Goal: Transaction & Acquisition: Obtain resource

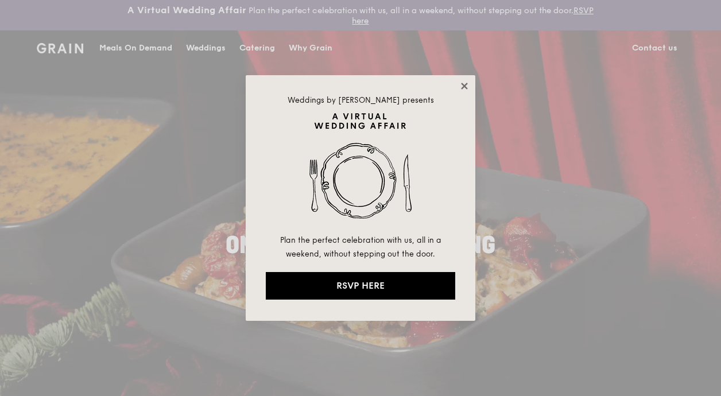
click at [464, 83] on icon at bounding box center [464, 86] width 10 height 10
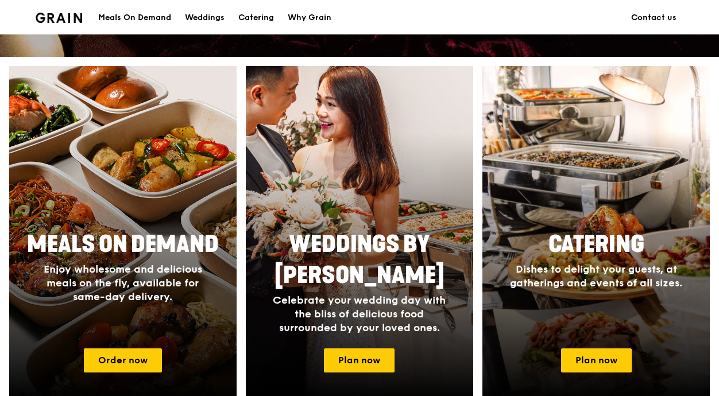
scroll to position [459, 0]
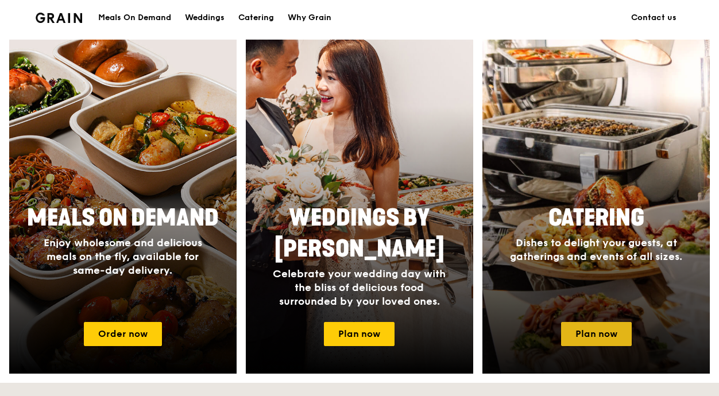
click at [606, 334] on link "Plan now" at bounding box center [596, 334] width 71 height 24
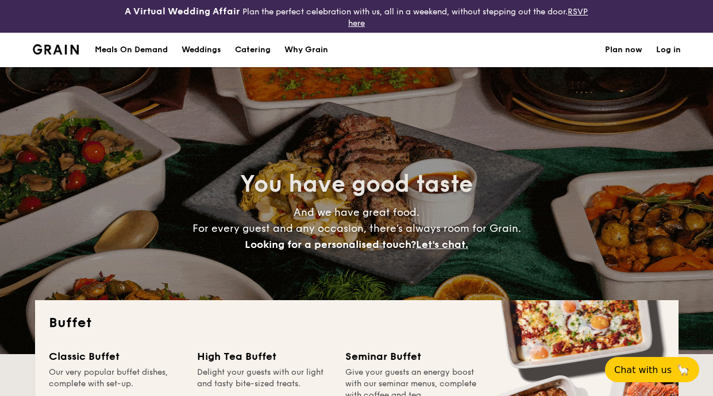
select select
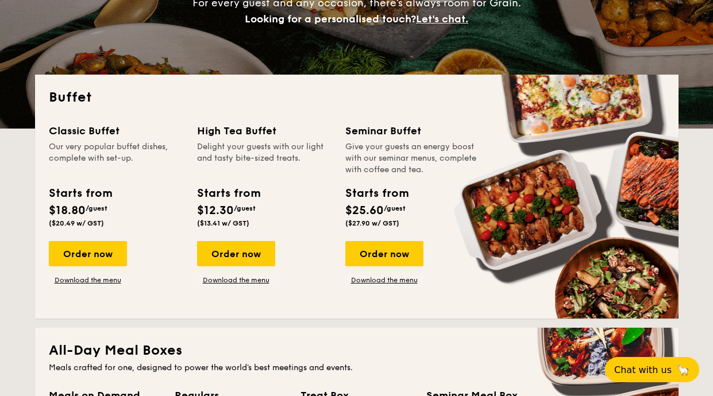
scroll to position [230, 0]
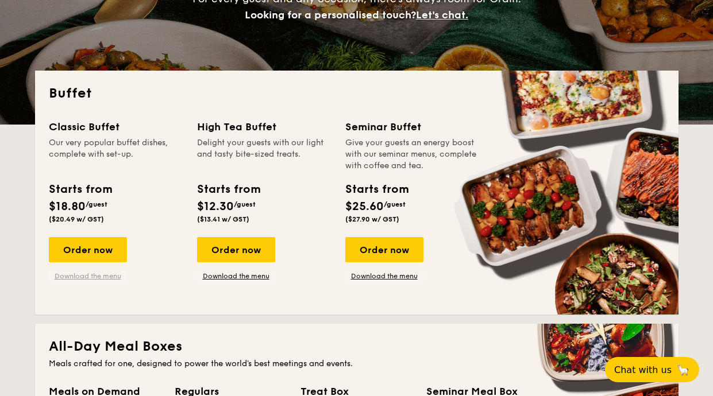
click at [87, 274] on link "Download the menu" at bounding box center [88, 276] width 78 height 9
